Goal: Task Accomplishment & Management: Complete application form

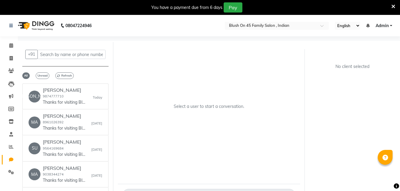
select select "100"
click at [11, 59] on icon at bounding box center [11, 58] width 3 height 4
select select "service"
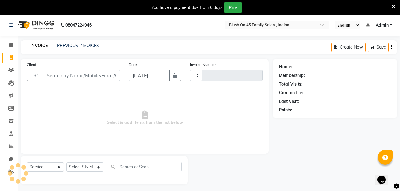
type input "0014"
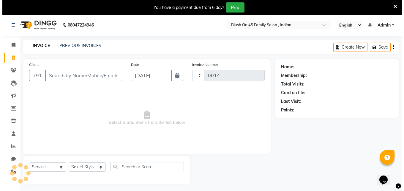
scroll to position [15, 0]
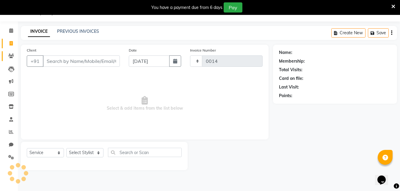
select select "8921"
click at [63, 61] on input "Client" at bounding box center [81, 60] width 77 height 11
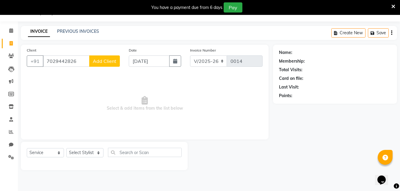
type input "7029442826"
click at [104, 59] on span "Add Client" at bounding box center [104, 61] width 23 height 6
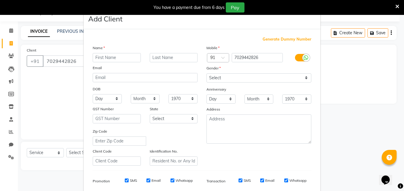
click at [104, 62] on input "text" at bounding box center [117, 57] width 48 height 9
type input "KIRON"
click at [304, 79] on select "Select [DEMOGRAPHIC_DATA] [DEMOGRAPHIC_DATA] Other Prefer Not To Say" at bounding box center [259, 77] width 105 height 9
select select "[DEMOGRAPHIC_DATA]"
click at [207, 73] on select "Select [DEMOGRAPHIC_DATA] [DEMOGRAPHIC_DATA] Other Prefer Not To Say" at bounding box center [259, 77] width 105 height 9
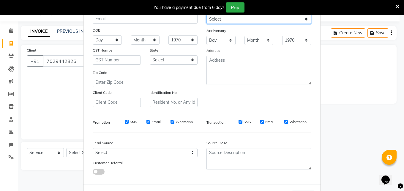
scroll to position [59, 0]
click at [262, 120] on input "Email" at bounding box center [262, 121] width 4 height 4
checkbox input "false"
click at [147, 120] on input "Email" at bounding box center [149, 121] width 4 height 4
checkbox input "false"
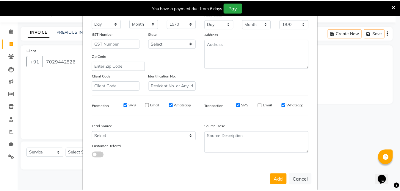
scroll to position [84, 0]
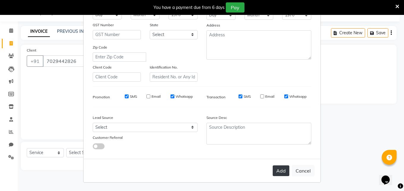
click at [277, 169] on button "Add" at bounding box center [281, 170] width 17 height 11
select select
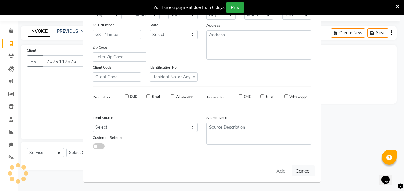
select select
checkbox input "false"
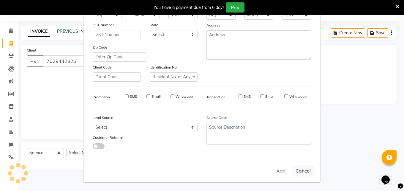
checkbox input "false"
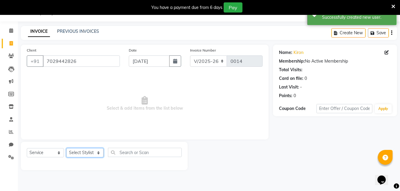
click at [100, 150] on select "Select Stylist ALO [PERSON_NAME] ARIPITA DAS [PERSON_NAME] [PERSON_NAME] [PERSO…" at bounding box center [84, 152] width 37 height 9
select select "90027"
click at [66, 148] on select "Select Stylist ALO [PERSON_NAME] ARIPITA DAS [PERSON_NAME] [PERSON_NAME] [PERSO…" at bounding box center [84, 152] width 37 height 9
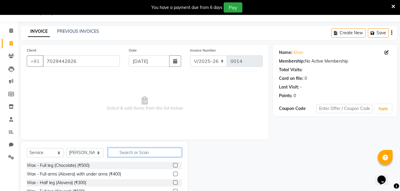
click at [127, 151] on input "text" at bounding box center [145, 151] width 74 height 9
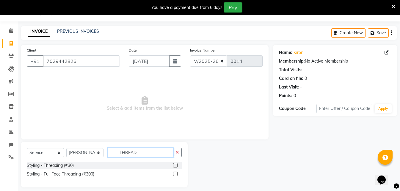
type input "THREAD"
click at [173, 164] on label at bounding box center [175, 165] width 4 height 4
click at [173, 164] on input "checkbox" at bounding box center [175, 165] width 4 height 4
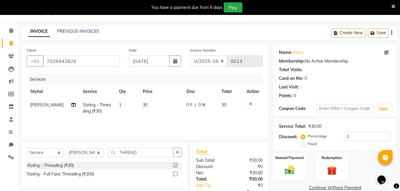
checkbox input "false"
click at [145, 104] on td "30" at bounding box center [161, 108] width 44 height 20
select select "90027"
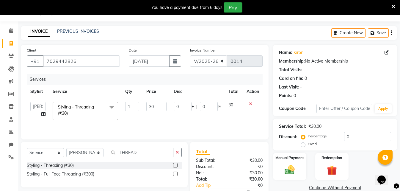
click at [145, 104] on td "30" at bounding box center [156, 110] width 27 height 25
click at [158, 108] on input "30" at bounding box center [156, 106] width 20 height 9
type input "3"
type input "60"
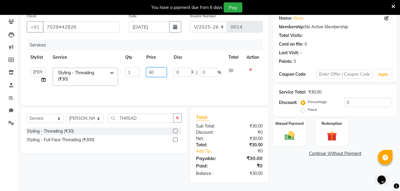
scroll to position [50, 0]
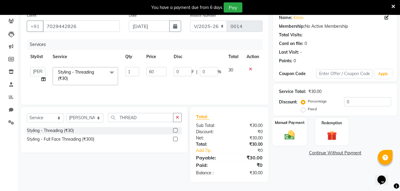
click at [284, 136] on img at bounding box center [289, 135] width 17 height 12
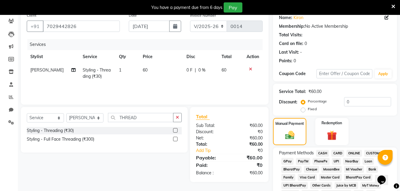
click at [320, 153] on span "CASH" at bounding box center [322, 153] width 13 height 7
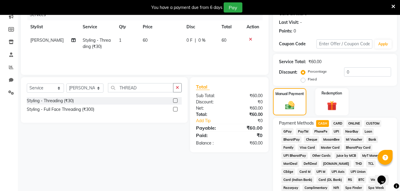
click at [354, 123] on span "ONLINE" at bounding box center [353, 123] width 15 height 7
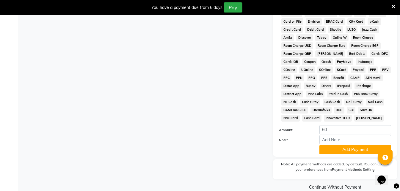
scroll to position [279, 0]
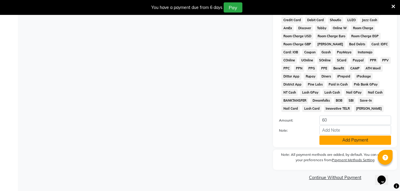
click at [346, 141] on button "Add Payment" at bounding box center [355, 139] width 72 height 9
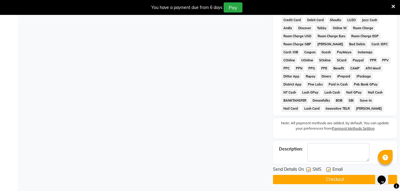
click at [331, 168] on div "Email" at bounding box center [336, 169] width 21 height 7
click at [328, 170] on label at bounding box center [328, 169] width 4 height 4
click at [328, 170] on input "checkbox" at bounding box center [328, 170] width 4 height 4
checkbox input "false"
click at [322, 181] on button "Checkout" at bounding box center [335, 178] width 124 height 9
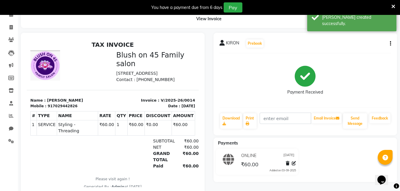
scroll to position [48, 0]
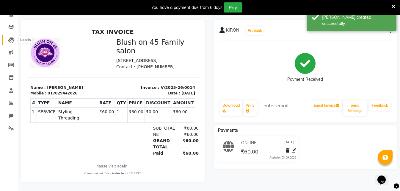
click at [12, 37] on icon at bounding box center [11, 40] width 6 height 6
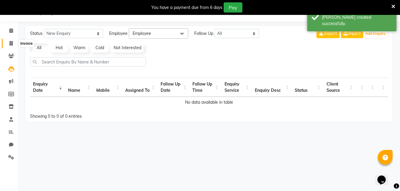
click at [12, 46] on span at bounding box center [11, 43] width 10 height 7
select select "service"
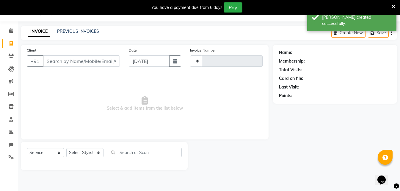
type input "0015"
select select "8921"
